Goal: Communication & Community: Participate in discussion

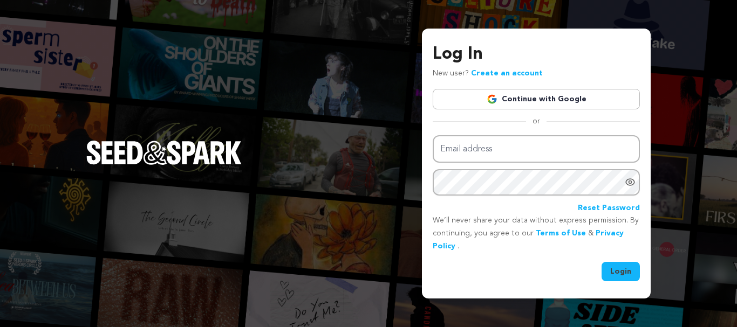
click at [561, 96] on link "Continue with Google" at bounding box center [535, 99] width 207 height 20
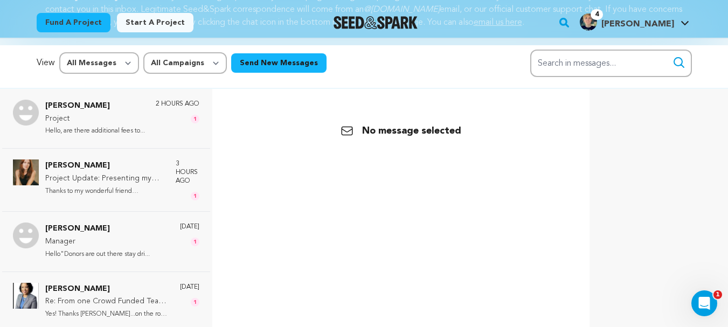
scroll to position [70, 0]
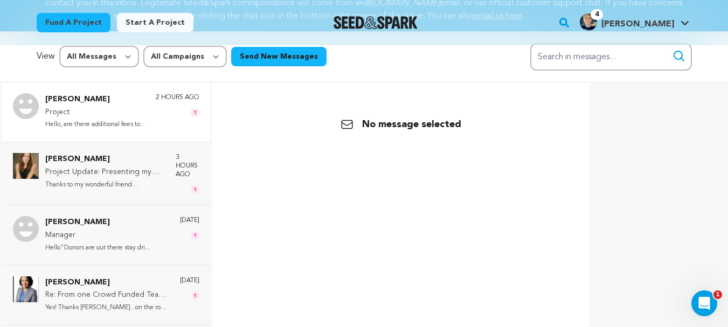
click at [135, 108] on p "Project" at bounding box center [95, 112] width 100 height 13
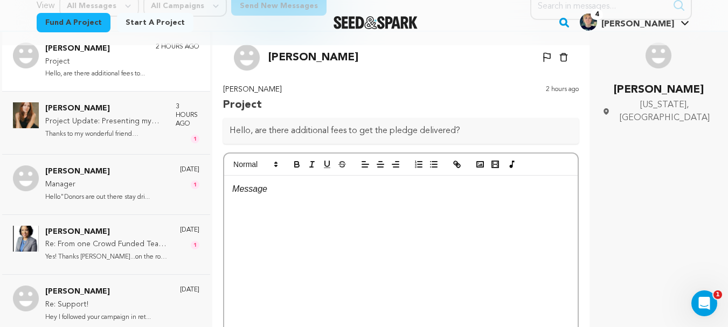
scroll to position [122, 0]
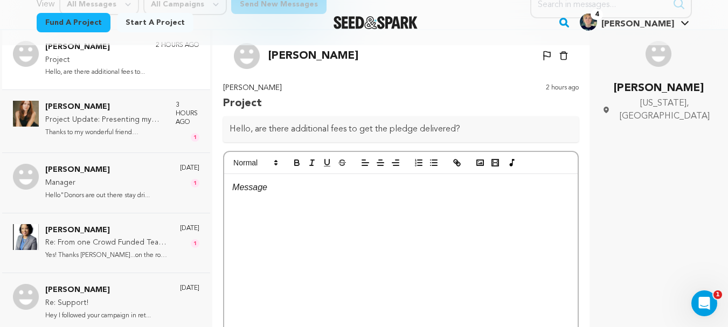
click at [416, 207] on div at bounding box center [401, 255] width 354 height 162
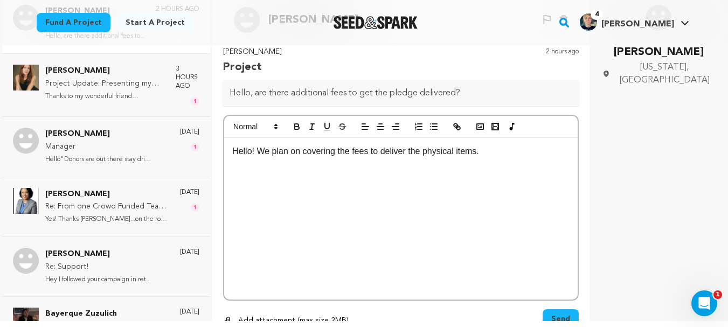
scroll to position [161, 0]
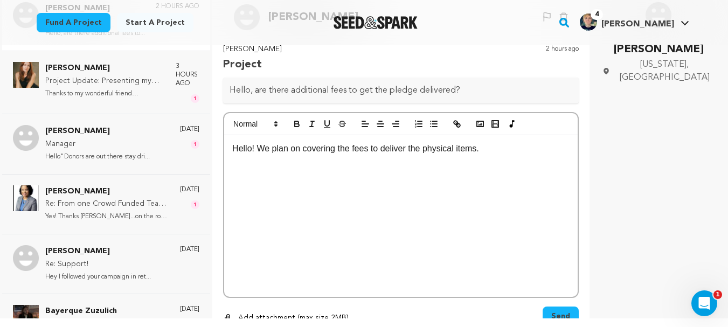
click at [552, 315] on span "Send" at bounding box center [561, 316] width 19 height 11
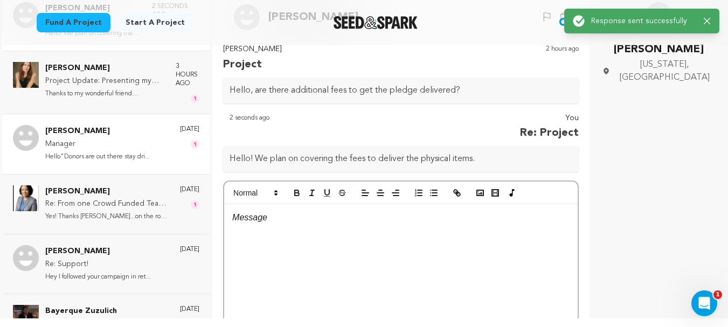
click at [112, 131] on p "Sarah Joy" at bounding box center [97, 131] width 105 height 13
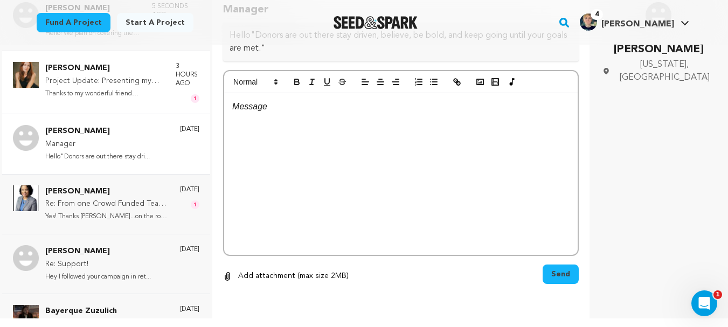
click at [133, 89] on p "Thanks to my wonderful friend Ruby..." at bounding box center [105, 94] width 120 height 12
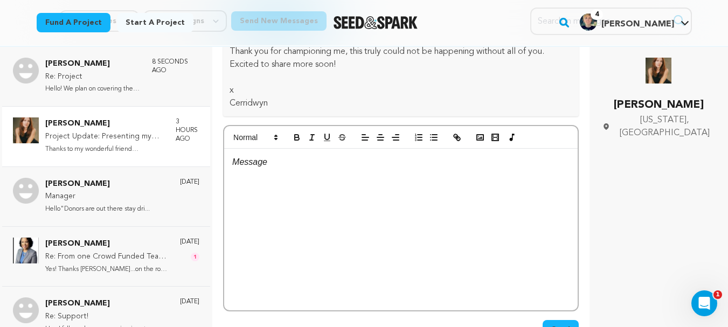
scroll to position [107, 0]
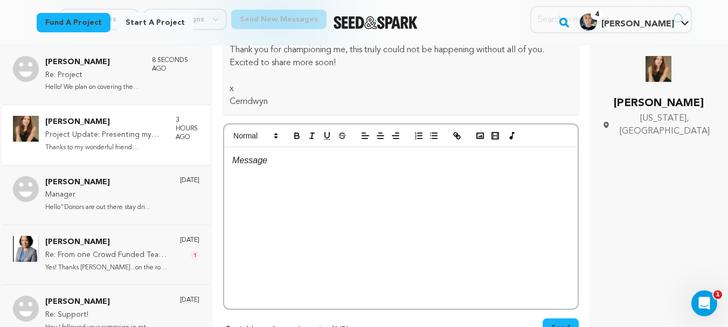
click at [586, 112] on div "Yvette Orrson Re: Project Hello! We plan on covering the fees... 8 seconds ago …" at bounding box center [364, 213] width 728 height 336
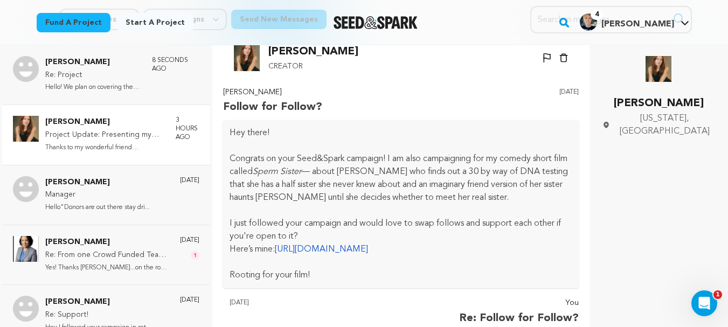
scroll to position [8, 0]
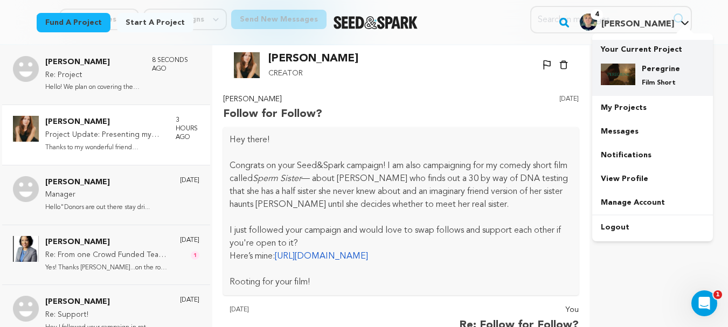
click at [632, 70] on img at bounding box center [618, 75] width 35 height 22
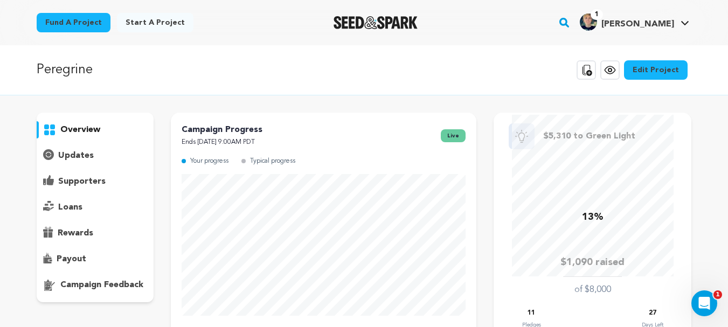
click at [82, 187] on p "supporters" at bounding box center [81, 181] width 47 height 13
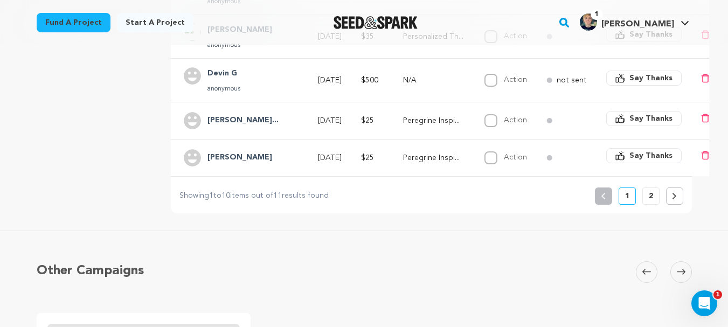
scroll to position [505, 0]
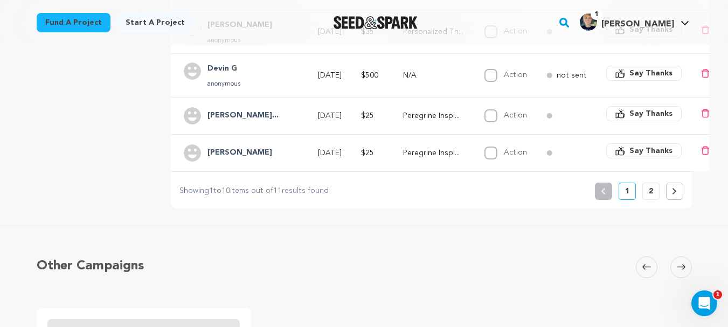
click at [651, 197] on p "2" at bounding box center [651, 191] width 4 height 11
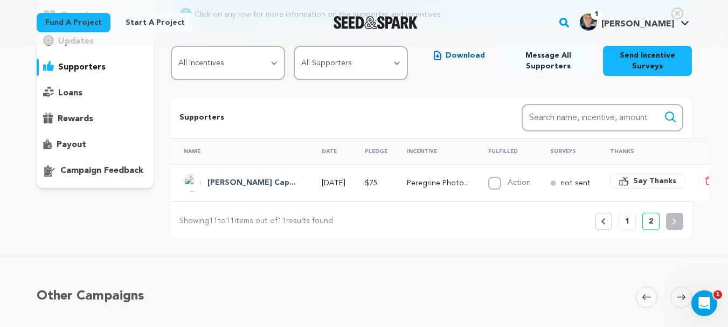
scroll to position [120, 0]
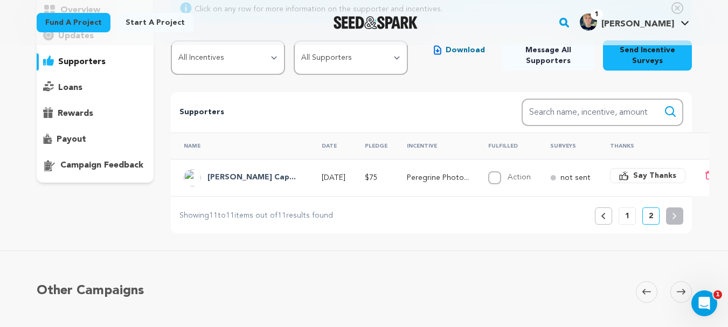
click at [629, 222] on p "1" at bounding box center [627, 216] width 4 height 11
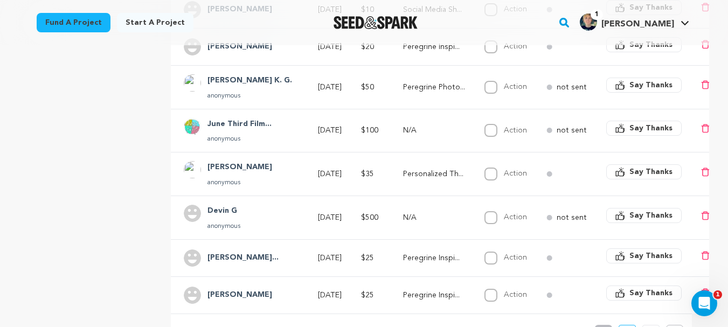
scroll to position [375, 0]
